Goal: Transaction & Acquisition: Purchase product/service

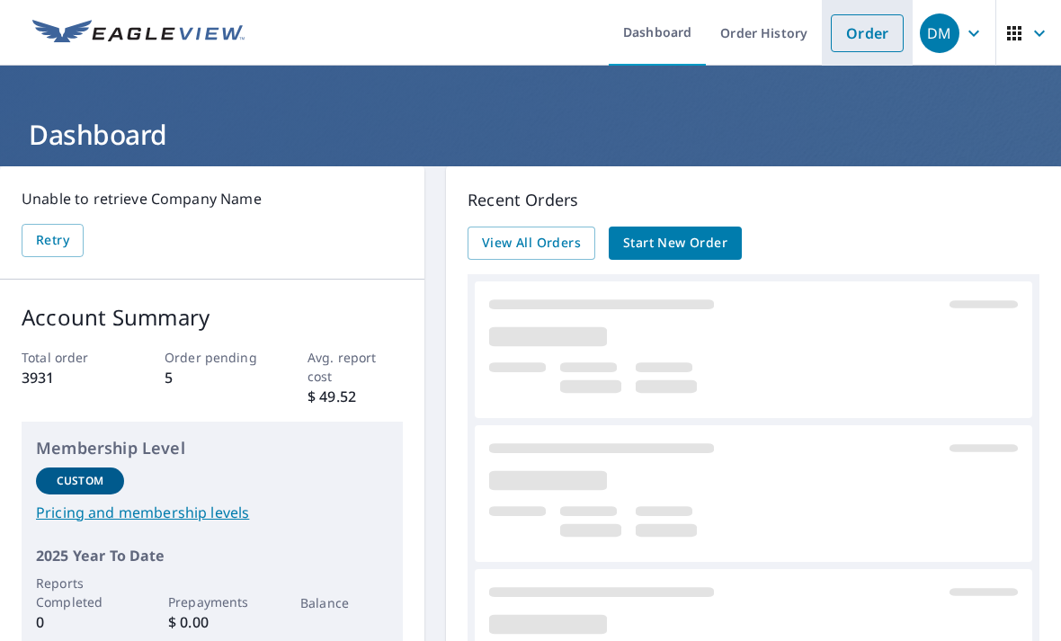
click at [872, 49] on link "Order" at bounding box center [867, 33] width 73 height 38
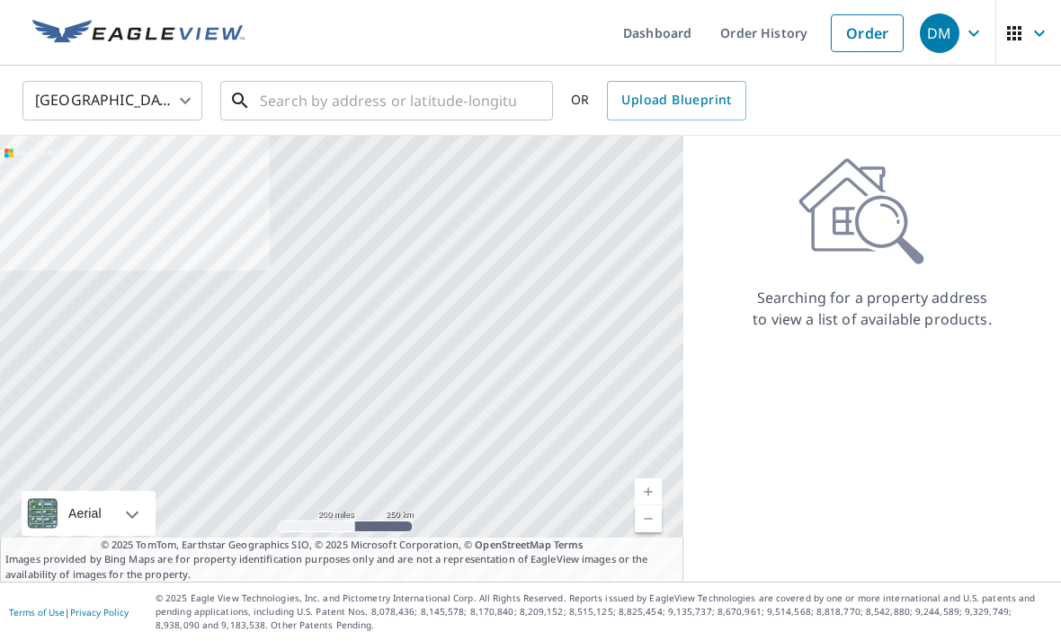
click at [482, 81] on input "text" at bounding box center [388, 101] width 256 height 50
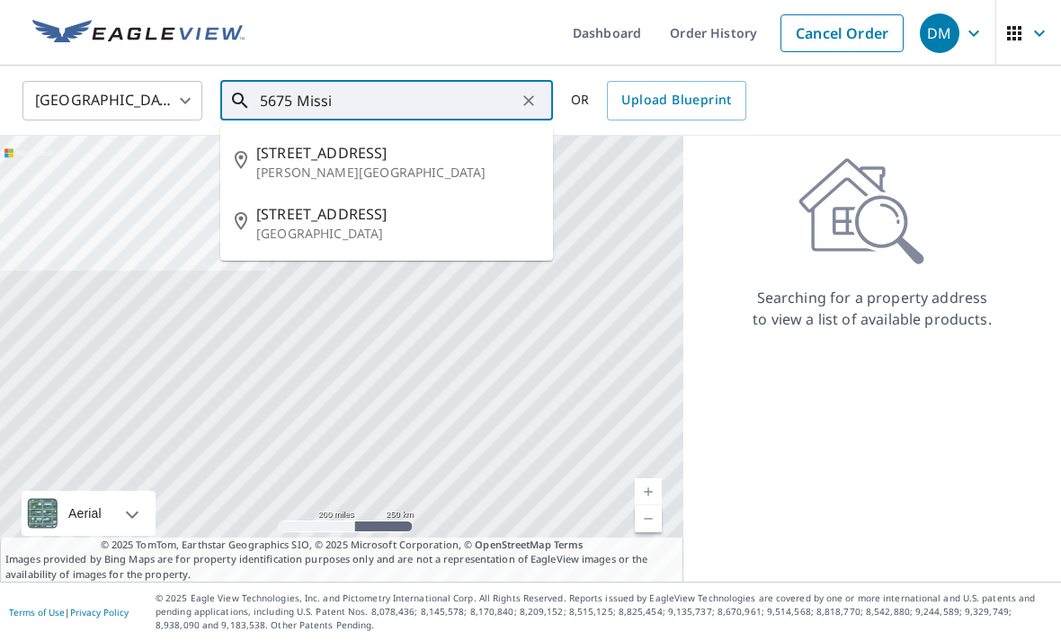
click at [388, 152] on span "[STREET_ADDRESS]" at bounding box center [397, 153] width 282 height 22
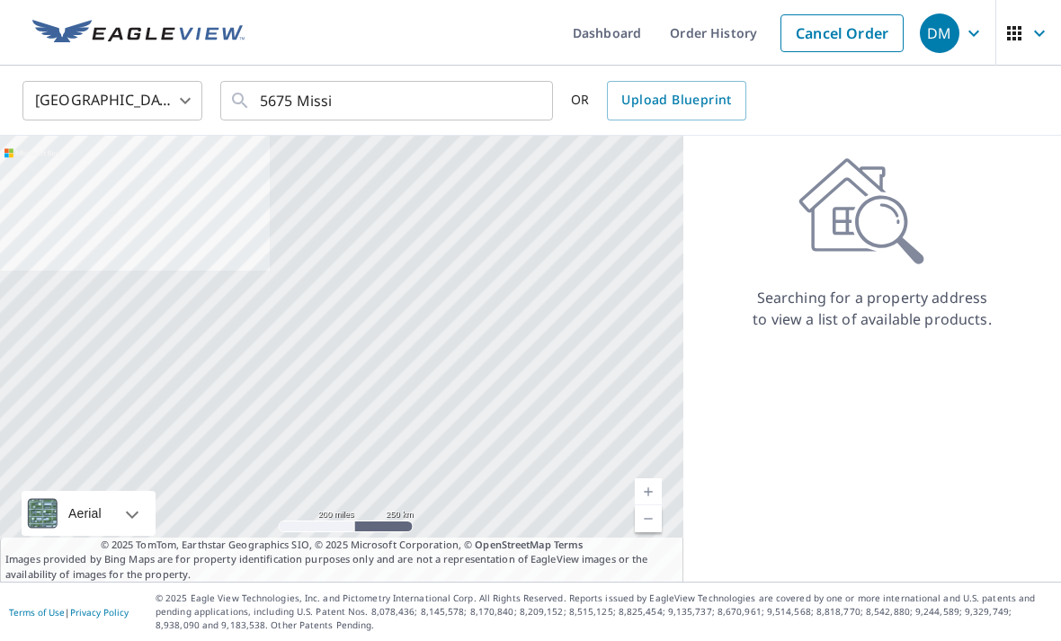
type input "[STREET_ADDRESS][PERSON_NAME]"
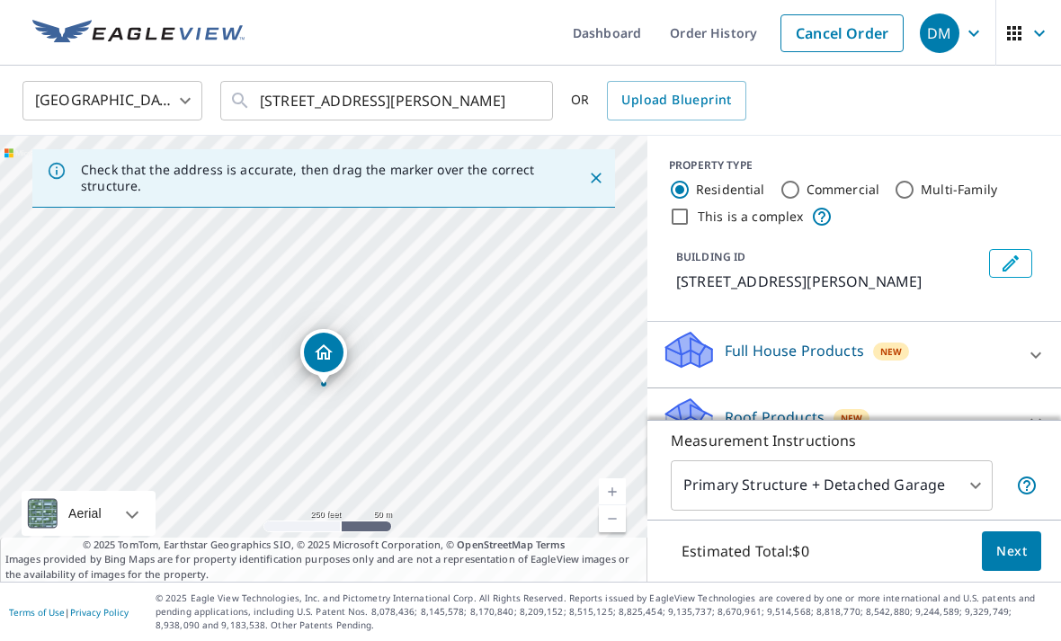
click at [965, 425] on div "Roof Products New" at bounding box center [838, 421] width 353 height 51
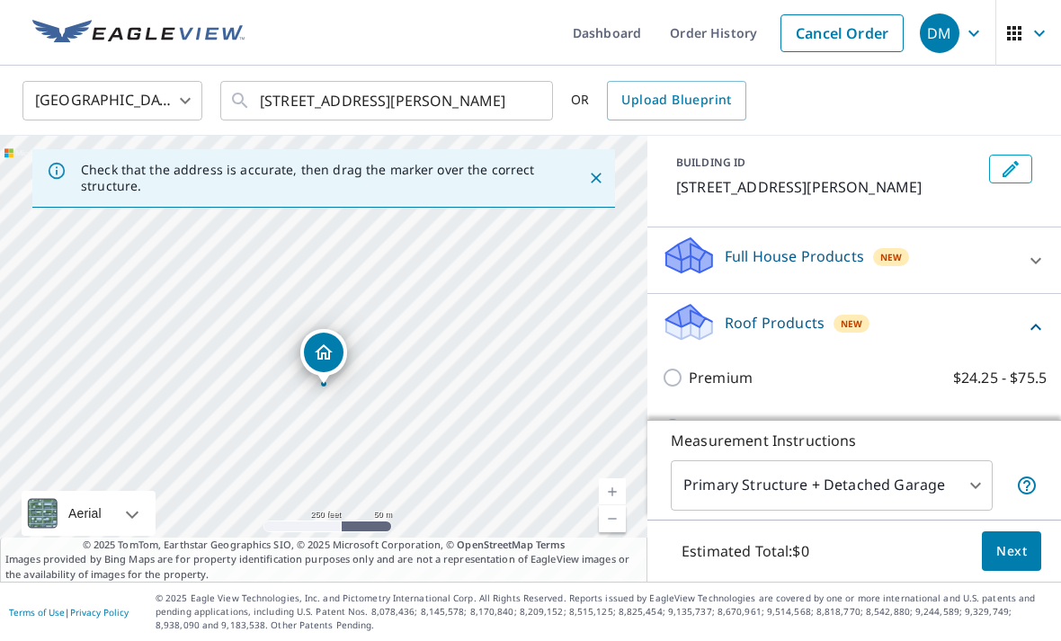
scroll to position [95, 0]
click at [718, 381] on p "Premium" at bounding box center [721, 377] width 64 height 22
click at [689, 381] on input "Premium $24.25 - $75.5" at bounding box center [675, 377] width 27 height 22
checkbox input "true"
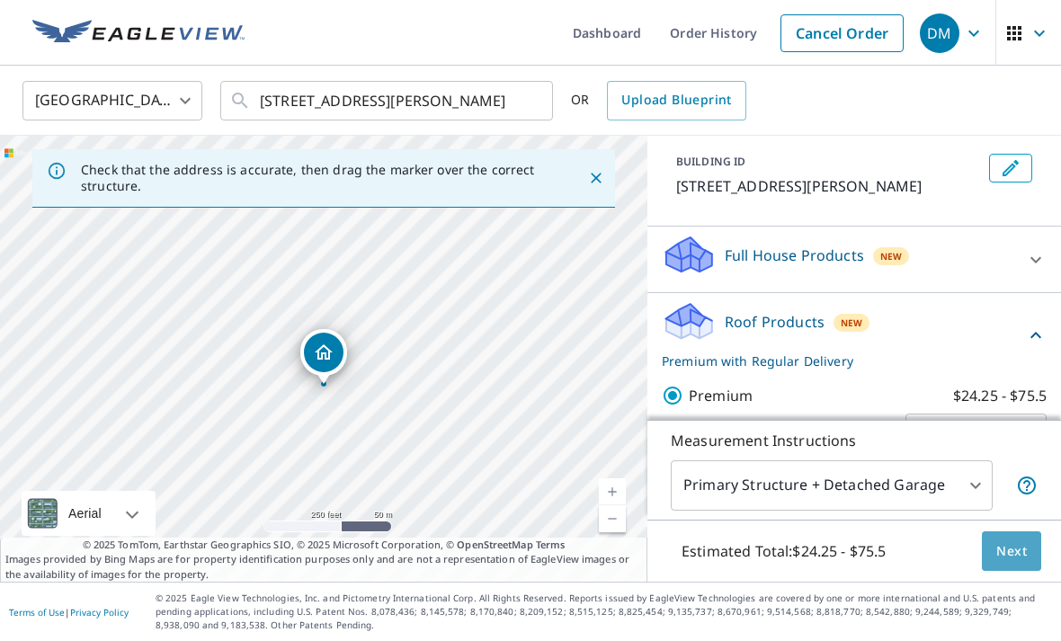
click at [1014, 563] on span "Next" at bounding box center [1012, 552] width 31 height 22
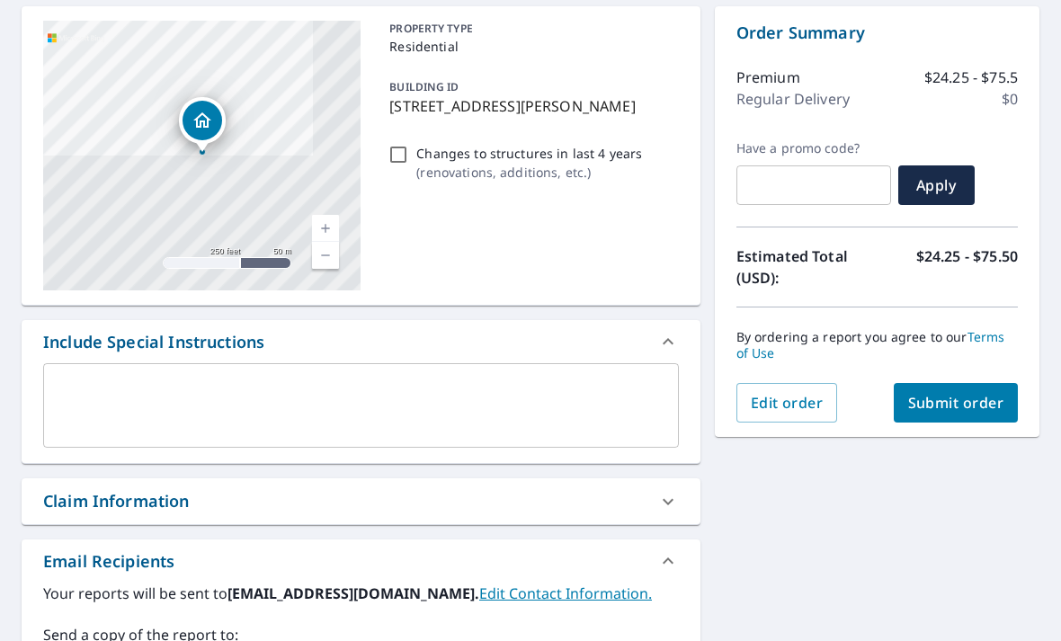
scroll to position [176, 0]
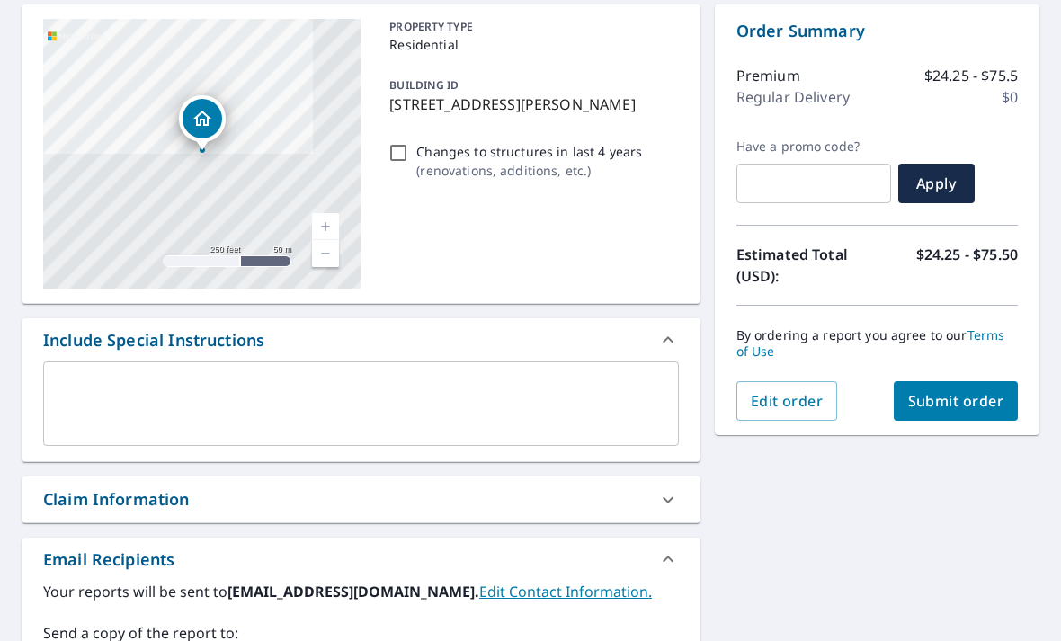
click at [644, 501] on div "Claim Information" at bounding box center [345, 499] width 604 height 24
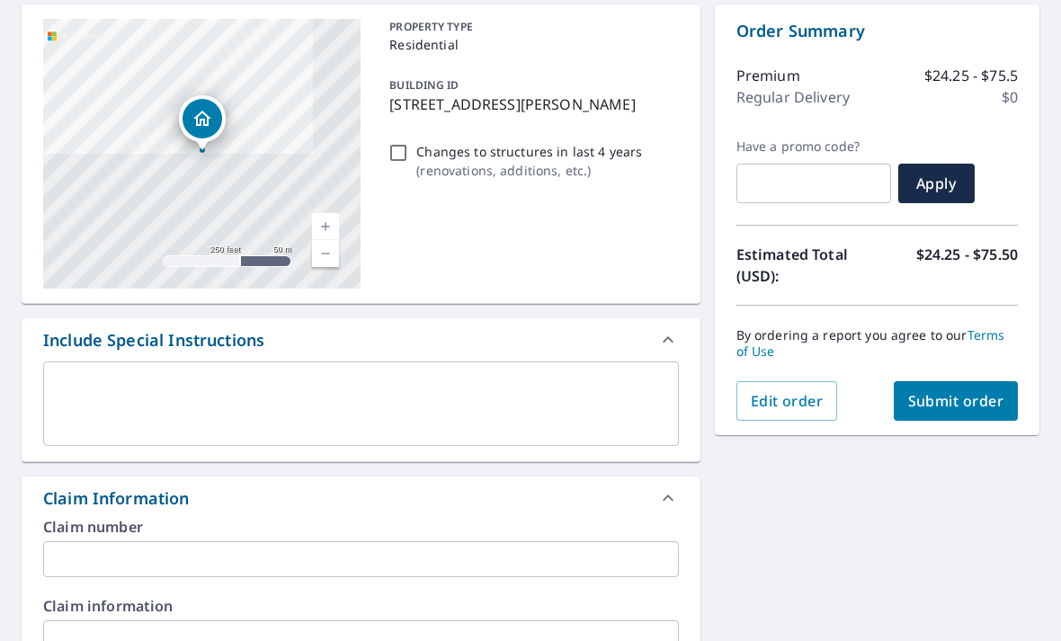
click at [554, 563] on input "text" at bounding box center [361, 559] width 636 height 36
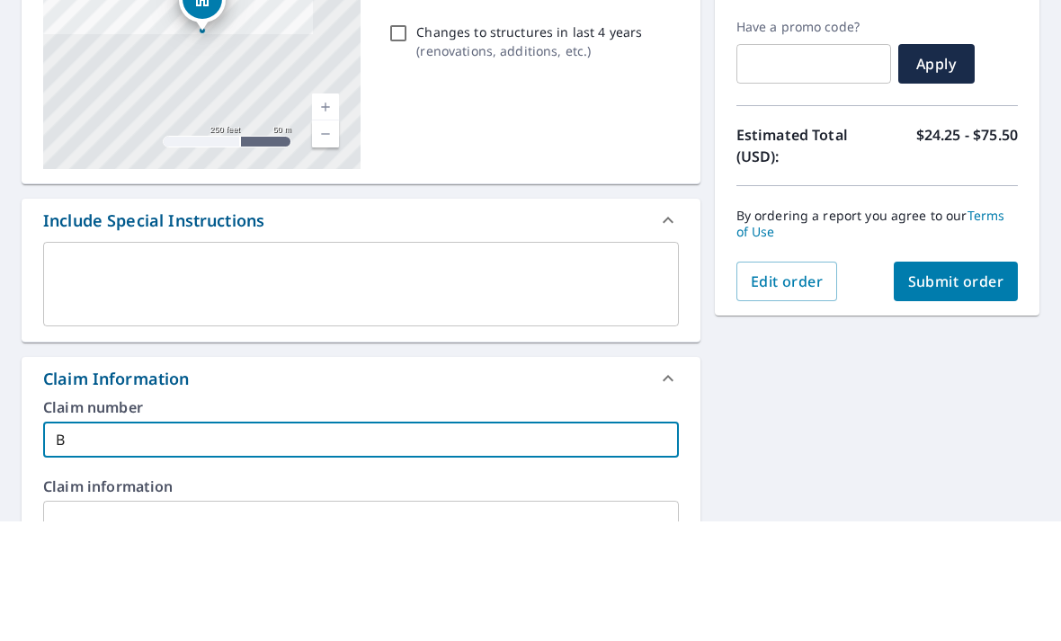
scroll to position [58, 0]
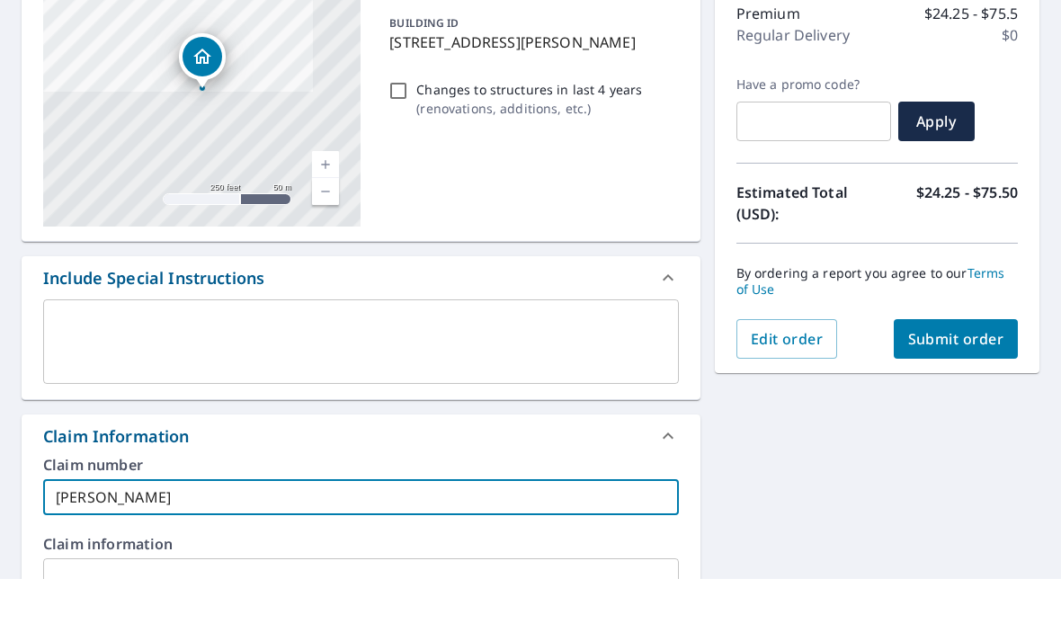
type input "[PERSON_NAME]"
click at [998, 391] on span "Submit order" at bounding box center [956, 401] width 96 height 20
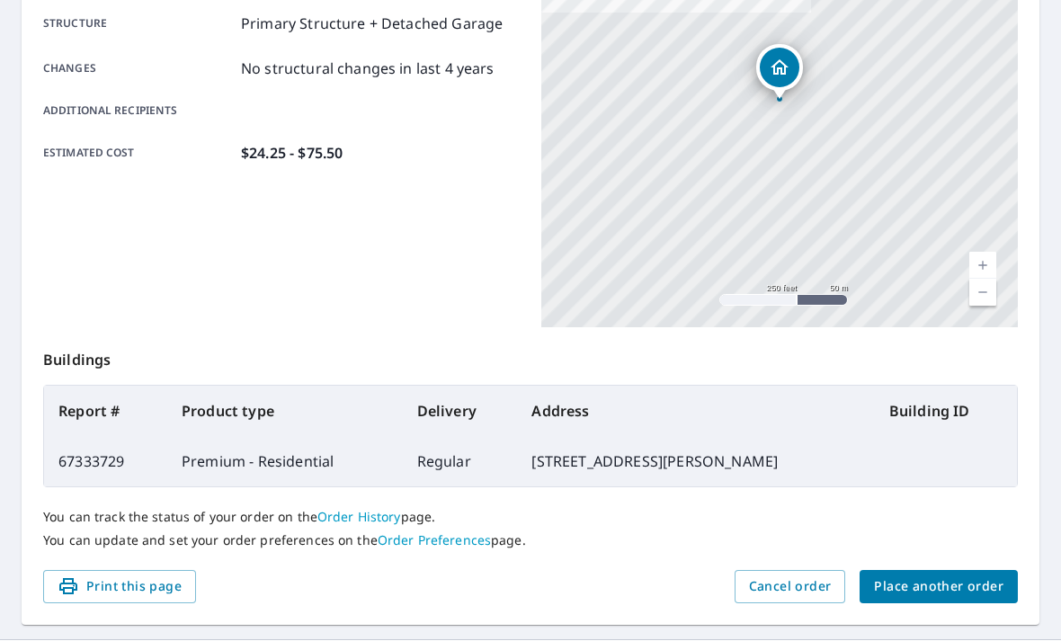
scroll to position [372, 0]
